Goal: Information Seeking & Learning: Understand process/instructions

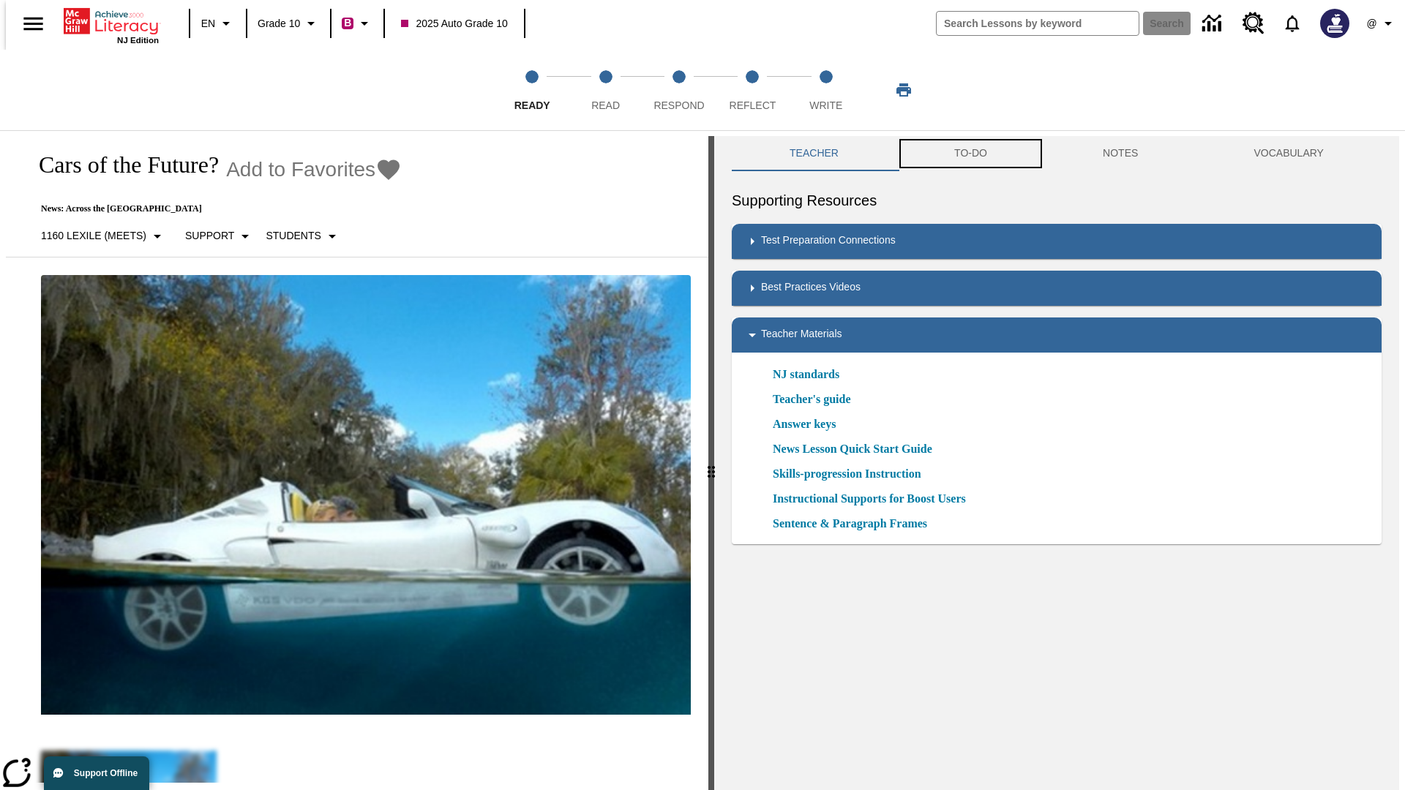
click at [969, 154] on button "TO-DO" at bounding box center [970, 153] width 149 height 35
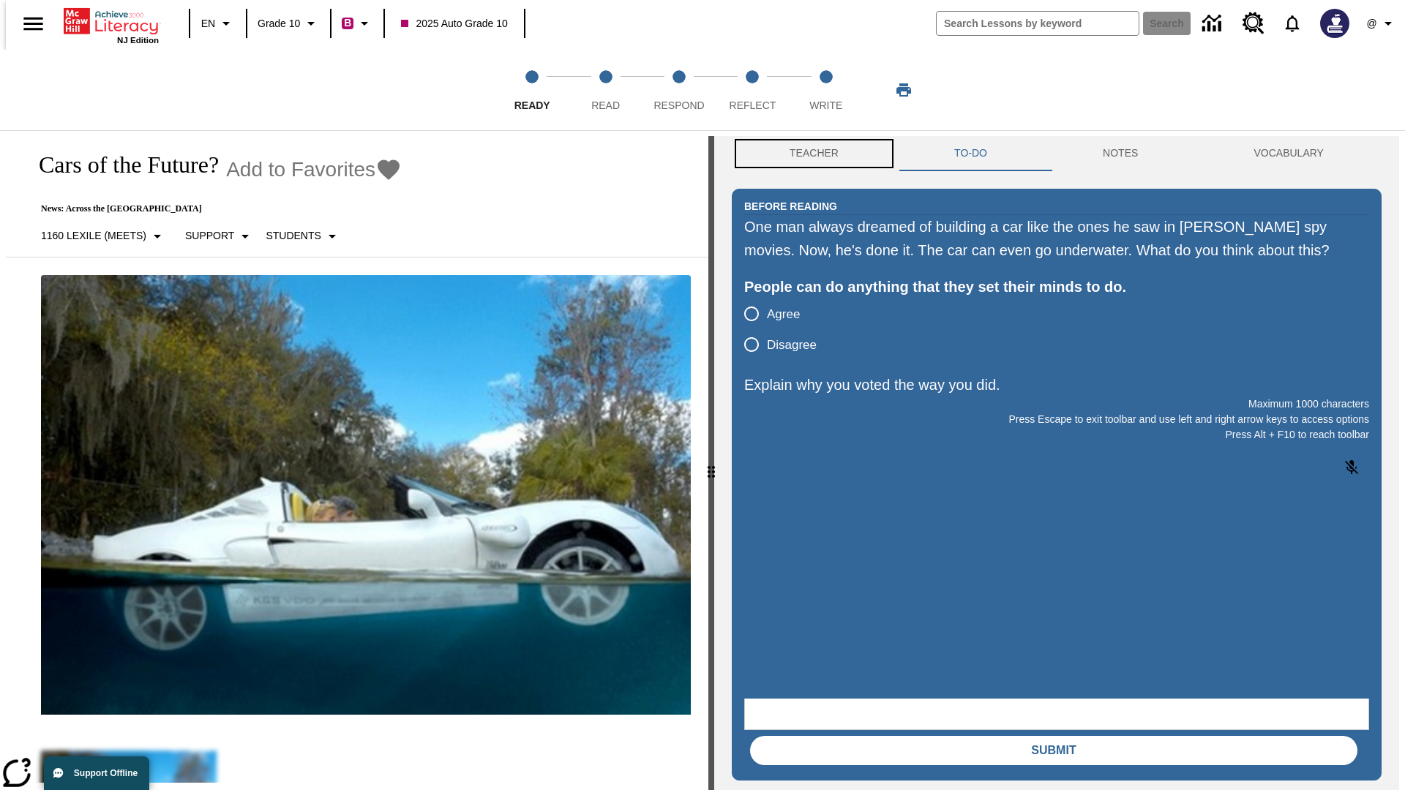
scroll to position [1, 0]
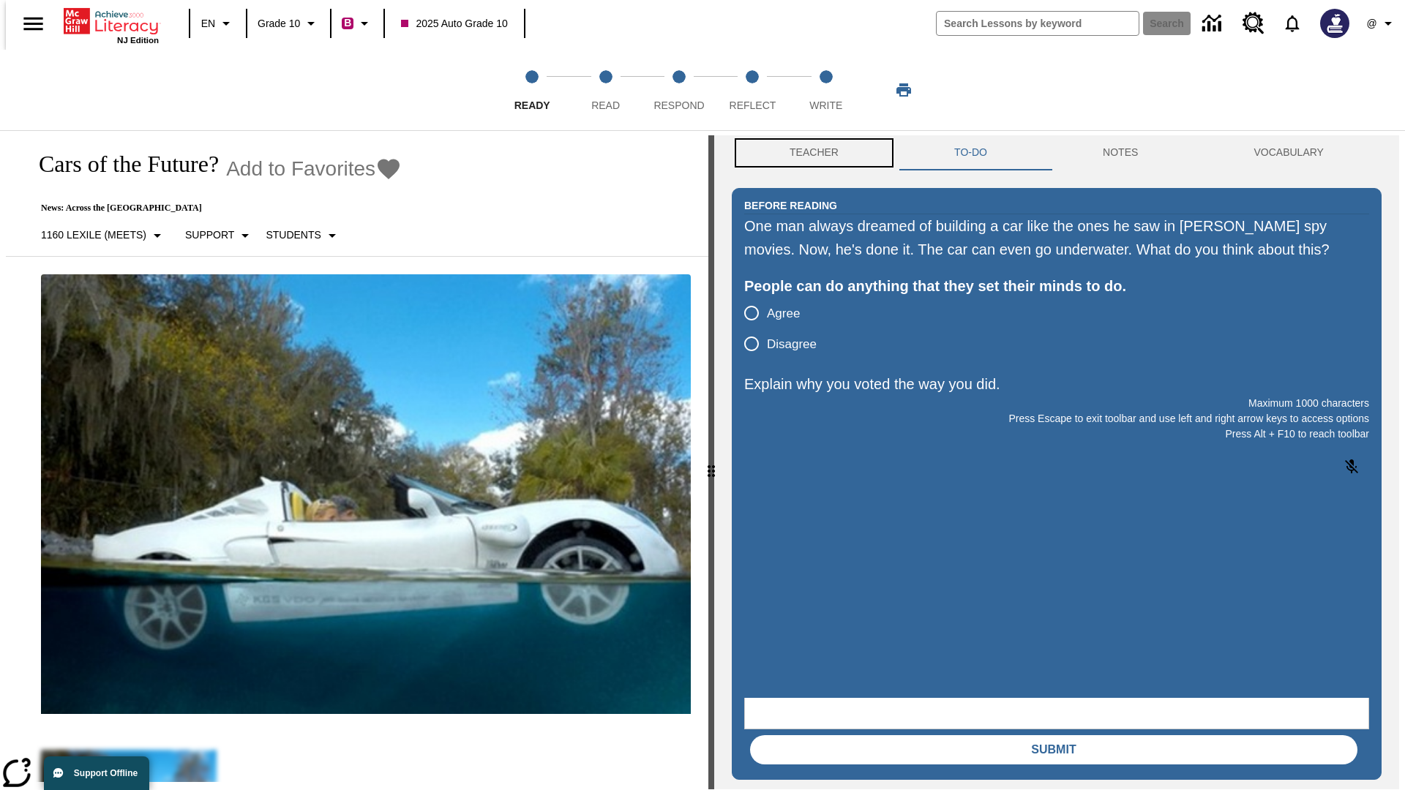
click at [809, 154] on button "Teacher" at bounding box center [814, 152] width 165 height 35
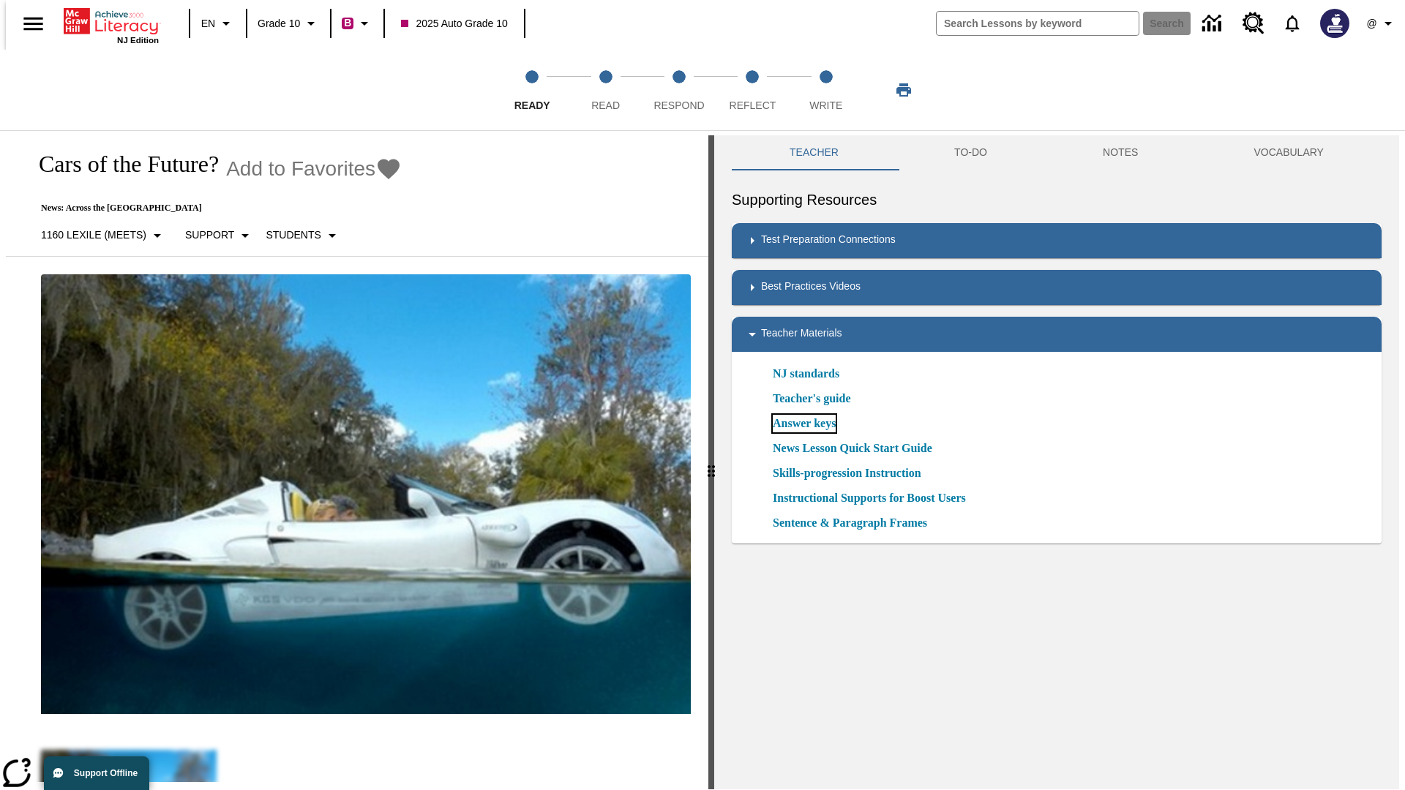
click at [803, 424] on link "Answer keys" at bounding box center [804, 424] width 63 height 18
click at [605, 90] on span "Read" at bounding box center [605, 99] width 29 height 26
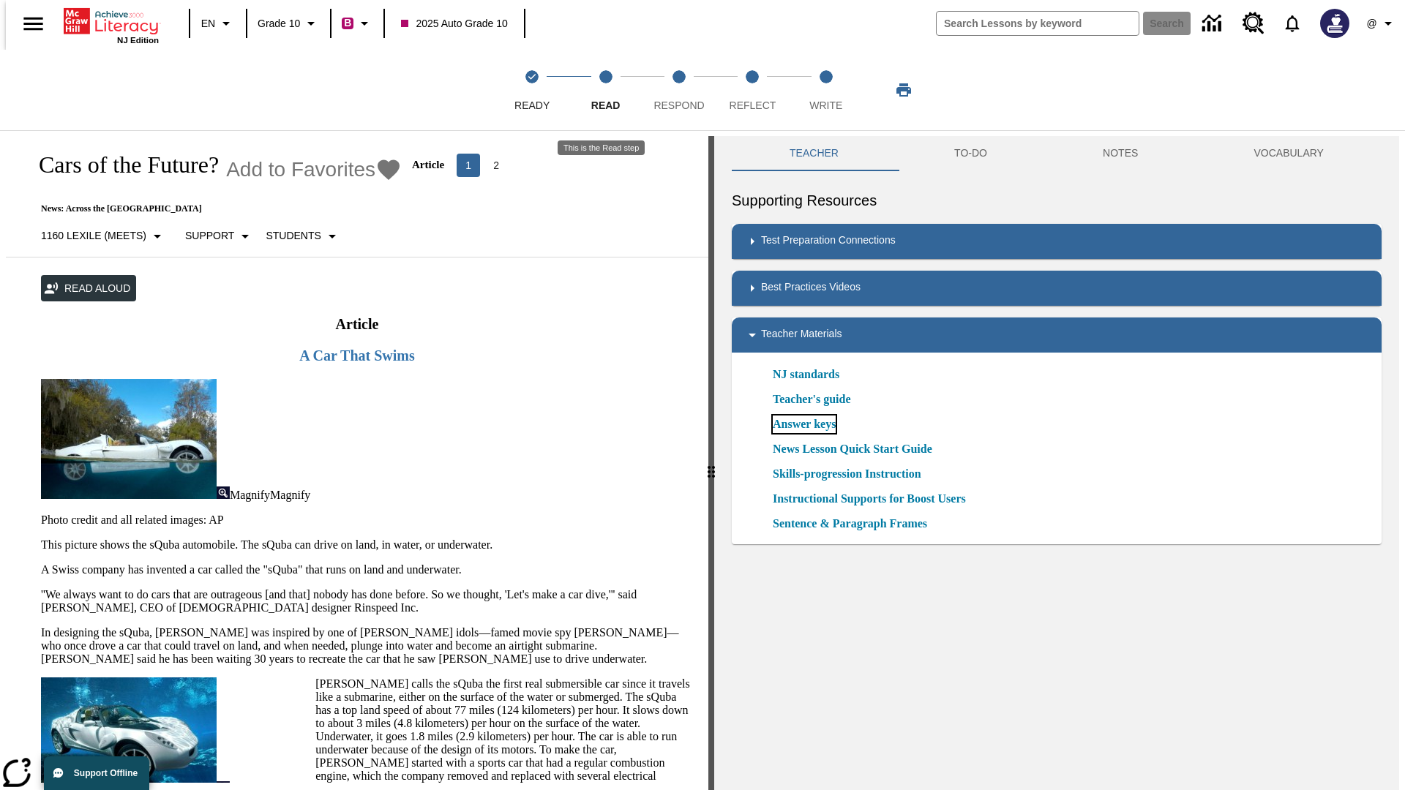
click at [803, 424] on link "Answer keys" at bounding box center [804, 425] width 63 height 18
click at [679, 90] on span "Respond" at bounding box center [678, 99] width 50 height 26
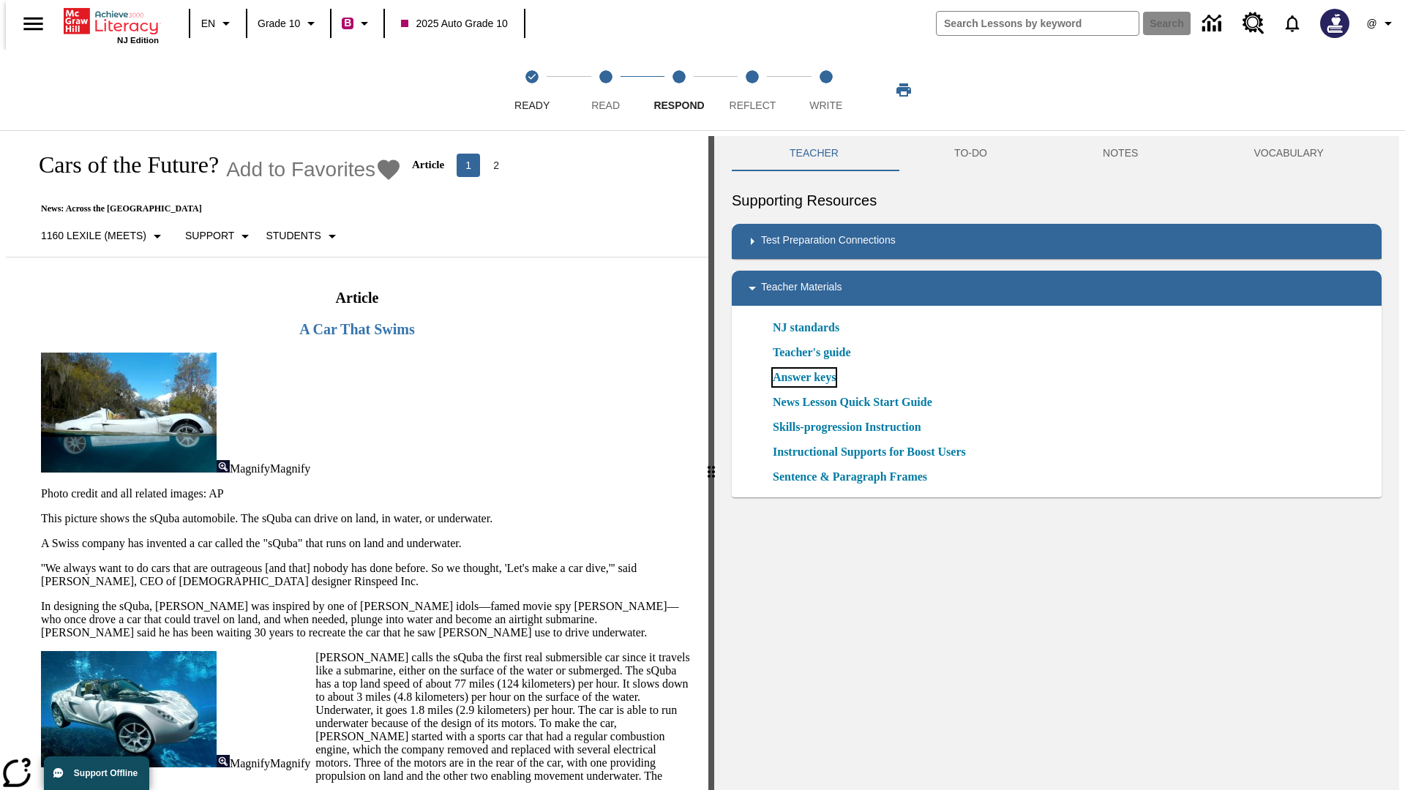
click at [803, 378] on link "Answer keys" at bounding box center [804, 378] width 63 height 18
click at [752, 90] on span "Reflect" at bounding box center [752, 99] width 47 height 26
click at [803, 378] on link "Answer keys" at bounding box center [804, 378] width 63 height 18
click at [825, 90] on span "Write" at bounding box center [825, 99] width 33 height 26
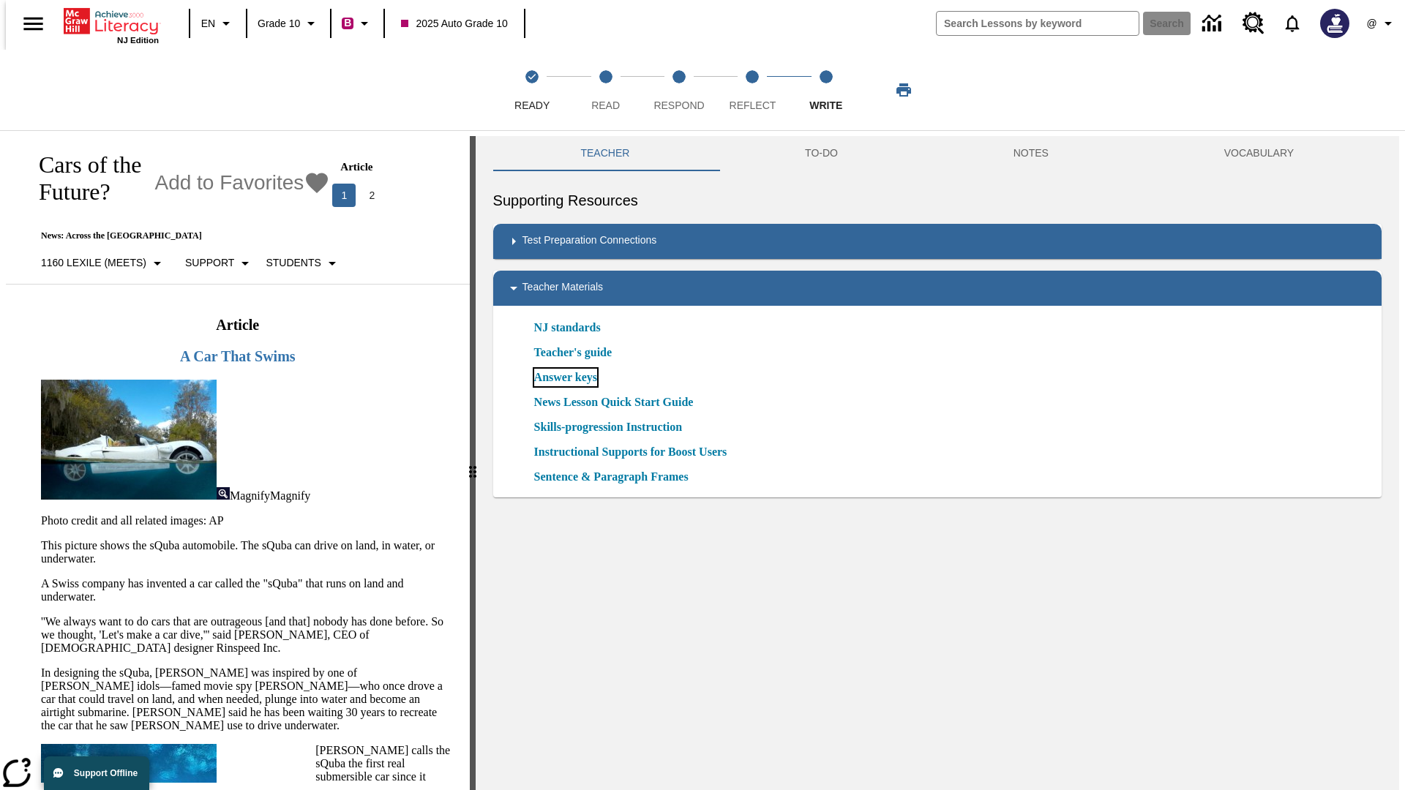
click at [564, 378] on link "Answer keys" at bounding box center [565, 378] width 63 height 18
